Goal: Task Accomplishment & Management: Manage account settings

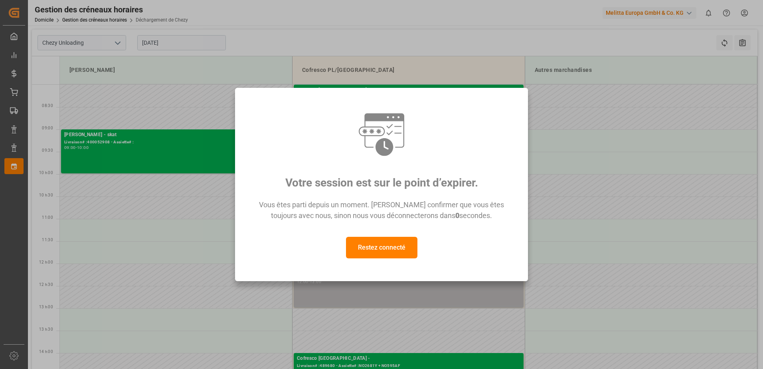
scroll to position [40, 0]
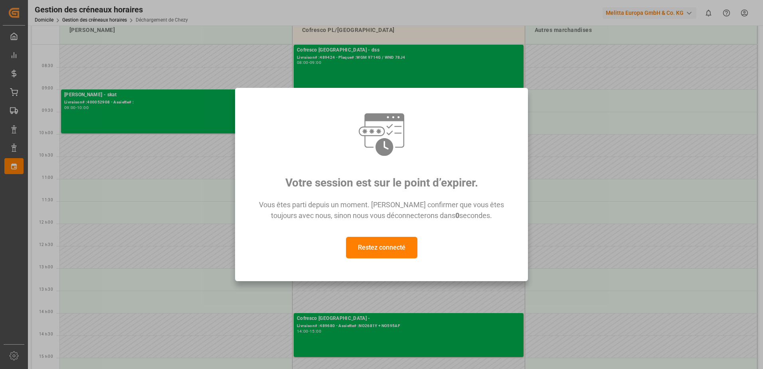
click at [610, 256] on div "Votre session est sur le point d’expirer. Vous êtes parti depuis un moment. [PE…" at bounding box center [381, 184] width 763 height 369
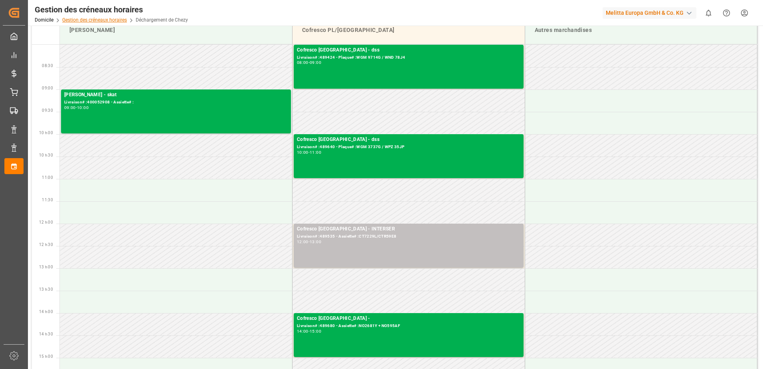
click at [106, 18] on link "Gestion des créneaux horaires" at bounding box center [94, 20] width 65 height 6
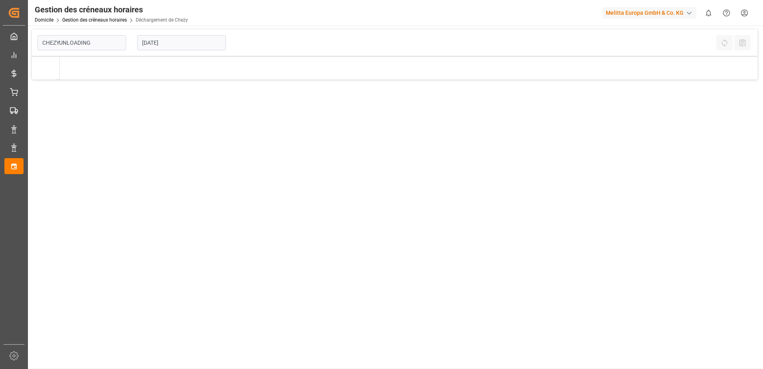
type input "Chezy Unloading"
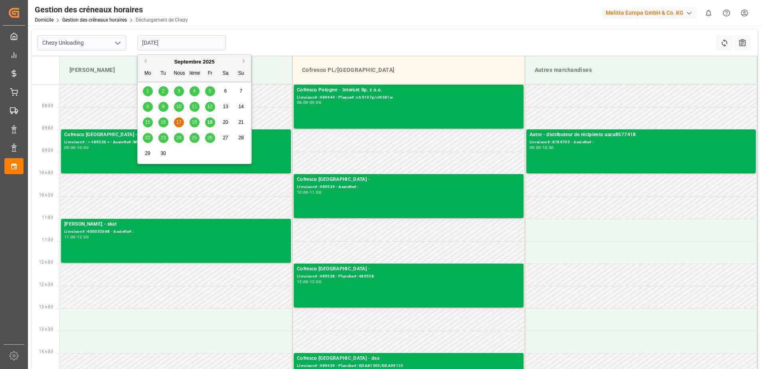
click at [187, 41] on input "[DATE]" at bounding box center [181, 42] width 89 height 15
click at [195, 122] on span "18" at bounding box center [193, 122] width 5 height 6
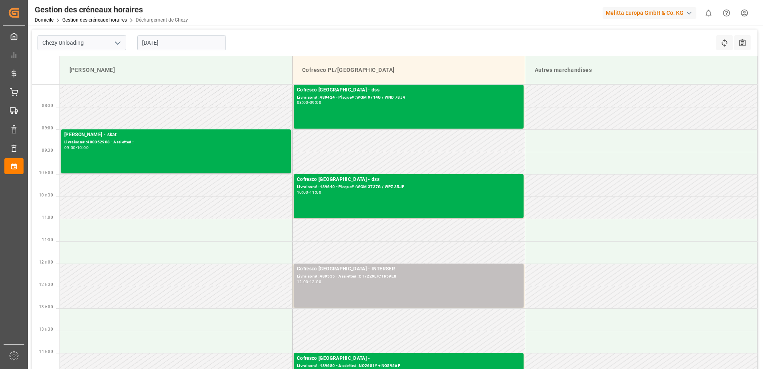
click at [206, 43] on input "[DATE]" at bounding box center [181, 42] width 89 height 15
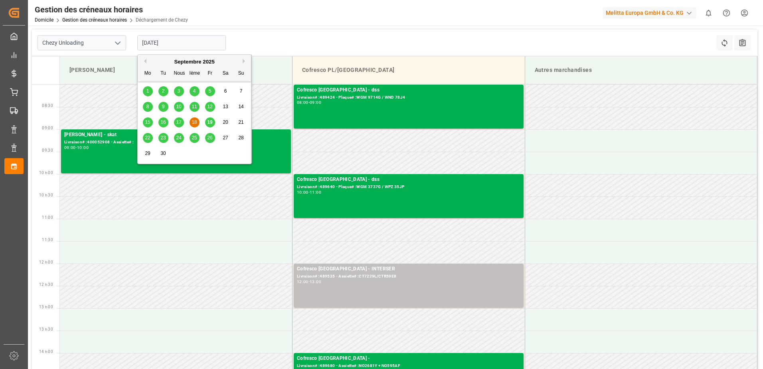
click at [209, 121] on span "19" at bounding box center [209, 122] width 5 height 6
type input "[DATE]"
